Goal: Navigation & Orientation: Understand site structure

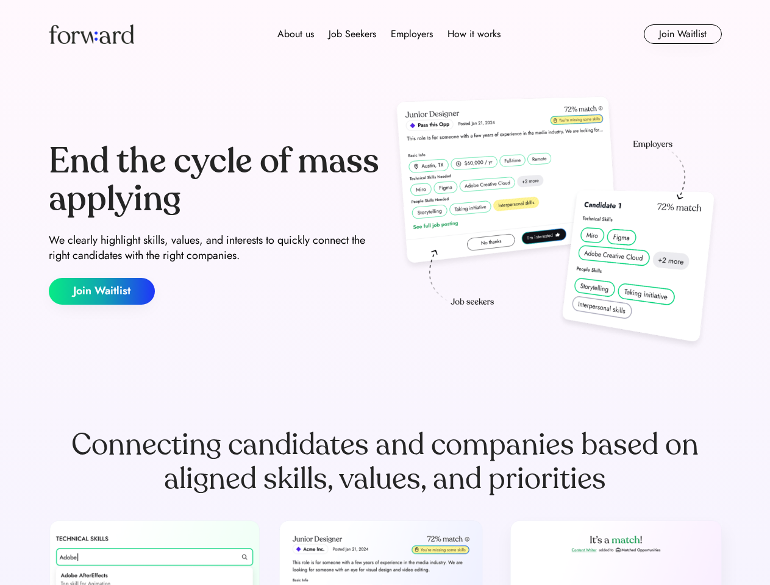
click at [385, 293] on div "End the cycle of mass applying We clearly highlight skills, values, and interes…" at bounding box center [385, 224] width 673 height 262
click at [385, 34] on div "About us Job Seekers Employers How it works" at bounding box center [389, 34] width 480 height 15
click at [91, 34] on img at bounding box center [91, 34] width 85 height 20
click at [389, 34] on div "About us Job Seekers Employers How it works" at bounding box center [389, 34] width 480 height 15
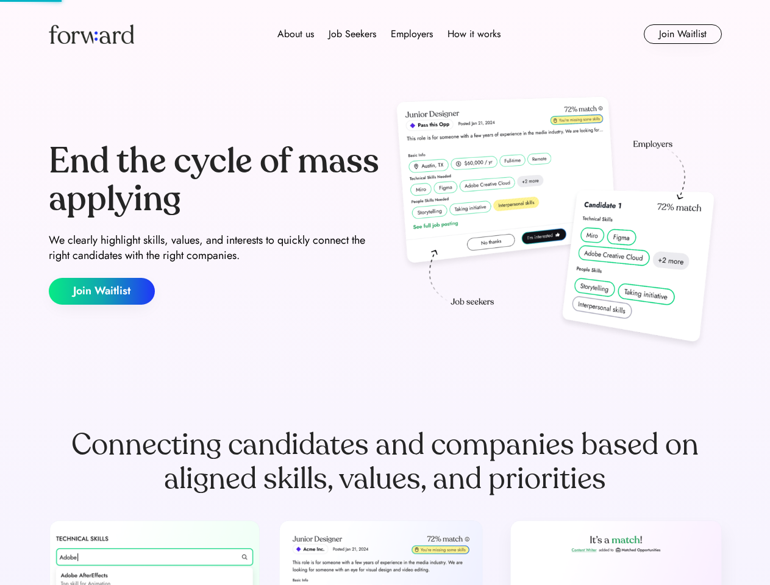
click at [296, 34] on div "About us" at bounding box center [295, 34] width 37 height 15
click at [352, 34] on div "Job Seekers" at bounding box center [353, 34] width 48 height 15
click at [412, 34] on div "Employers" at bounding box center [412, 34] width 42 height 15
click at [473, 34] on div "How it works" at bounding box center [473, 34] width 53 height 15
click at [682, 34] on button "Join Waitlist" at bounding box center [683, 34] width 78 height 20
